Goal: Task Accomplishment & Management: Complete application form

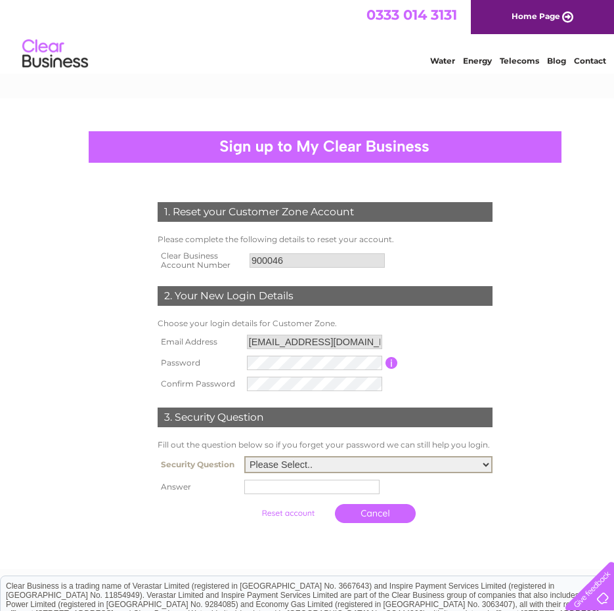
click at [487, 465] on select "Please Select.. In what town or city was your first job? In what town or city d…" at bounding box center [368, 464] width 248 height 17
select select "5"
click at [244, 457] on select "Please Select.. In what town or city was your first job? In what town or city d…" at bounding box center [368, 464] width 248 height 17
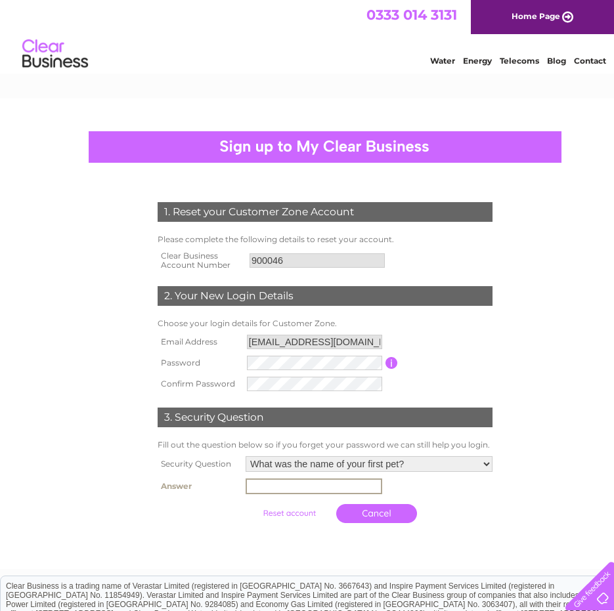
click at [336, 489] on input "text" at bounding box center [314, 487] width 137 height 16
type input "chewbacca"
click at [289, 514] on input "submit" at bounding box center [289, 513] width 81 height 18
